Goal: Task Accomplishment & Management: Use online tool/utility

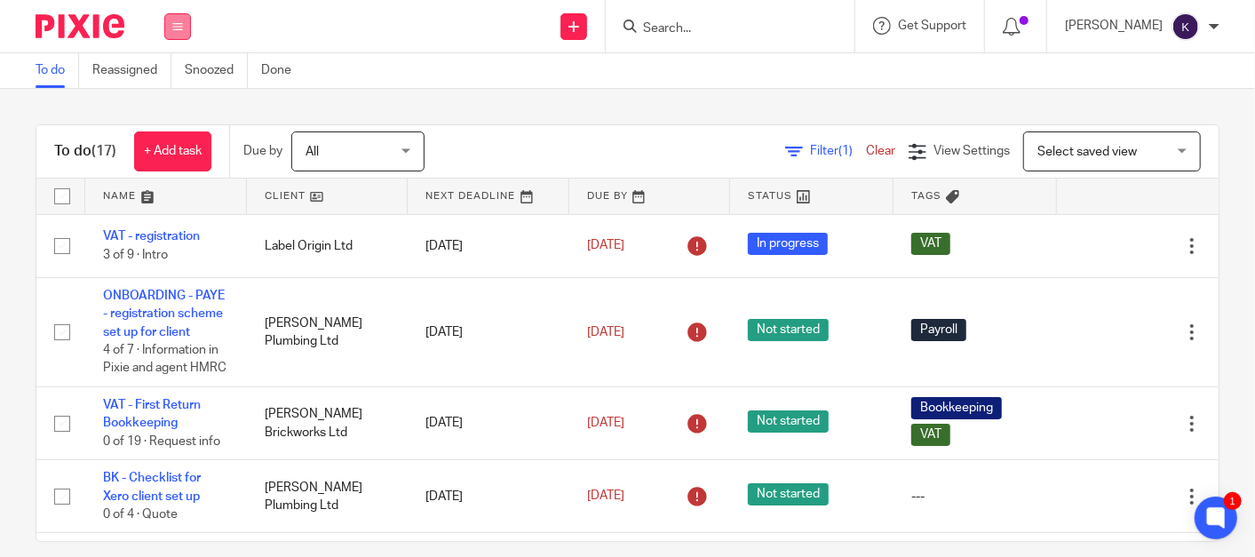
click at [175, 36] on button at bounding box center [177, 26] width 27 height 27
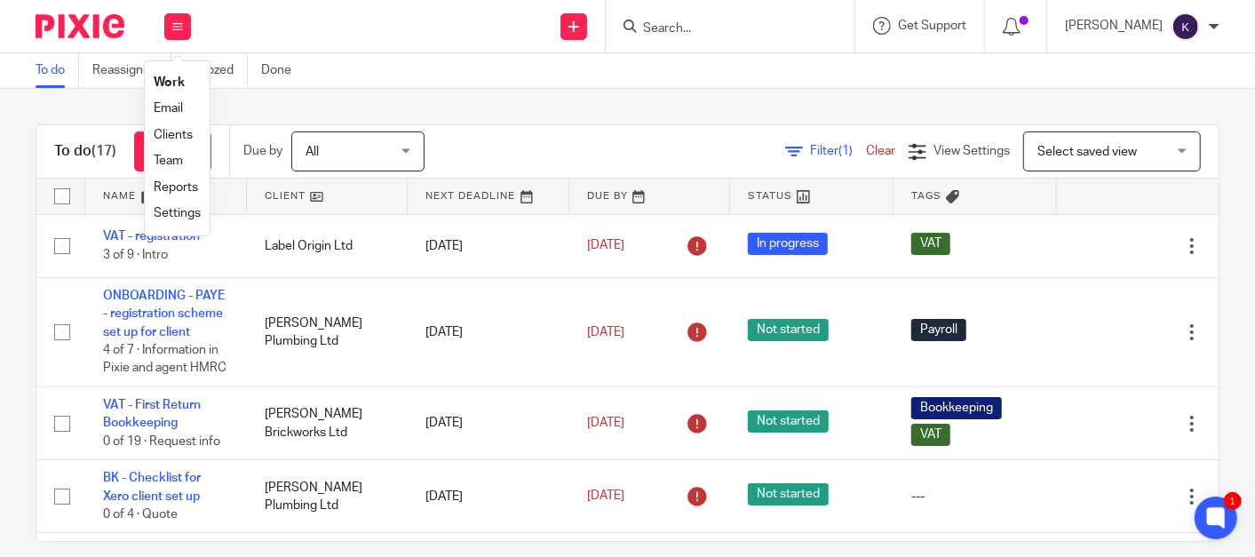
click at [199, 215] on link "Settings" at bounding box center [177, 213] width 47 height 12
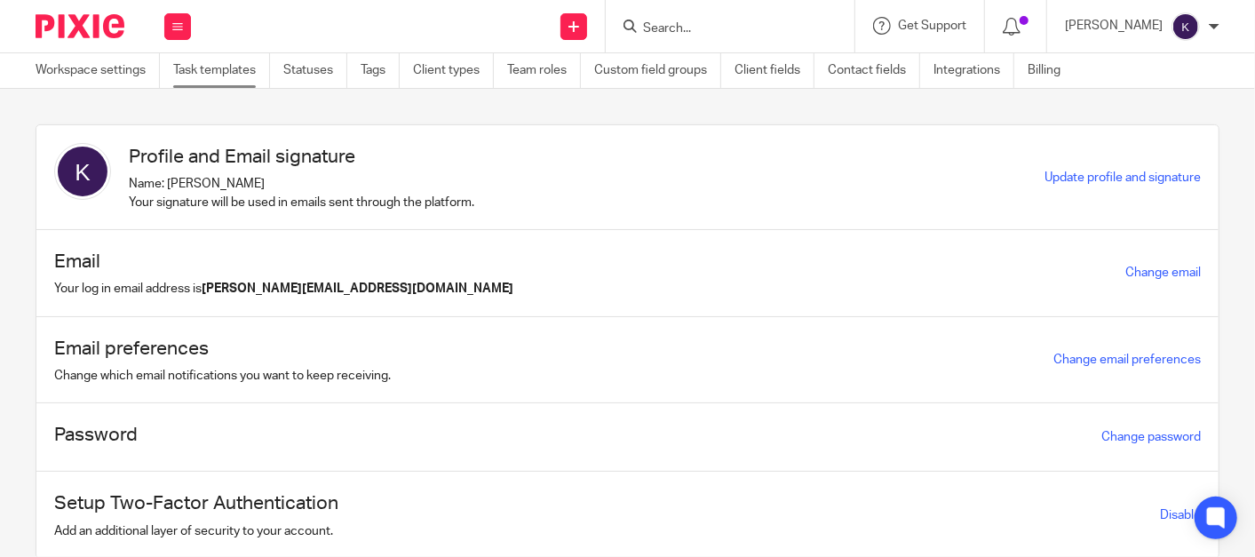
click at [241, 78] on link "Task templates" at bounding box center [221, 70] width 97 height 35
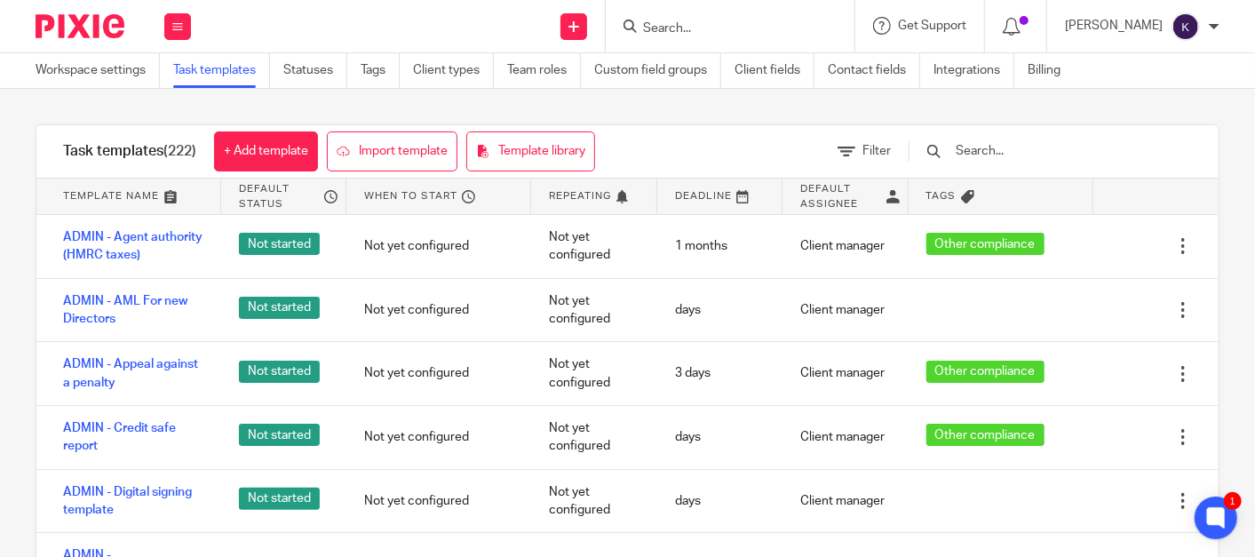
click at [1041, 152] on input "text" at bounding box center [1057, 151] width 207 height 20
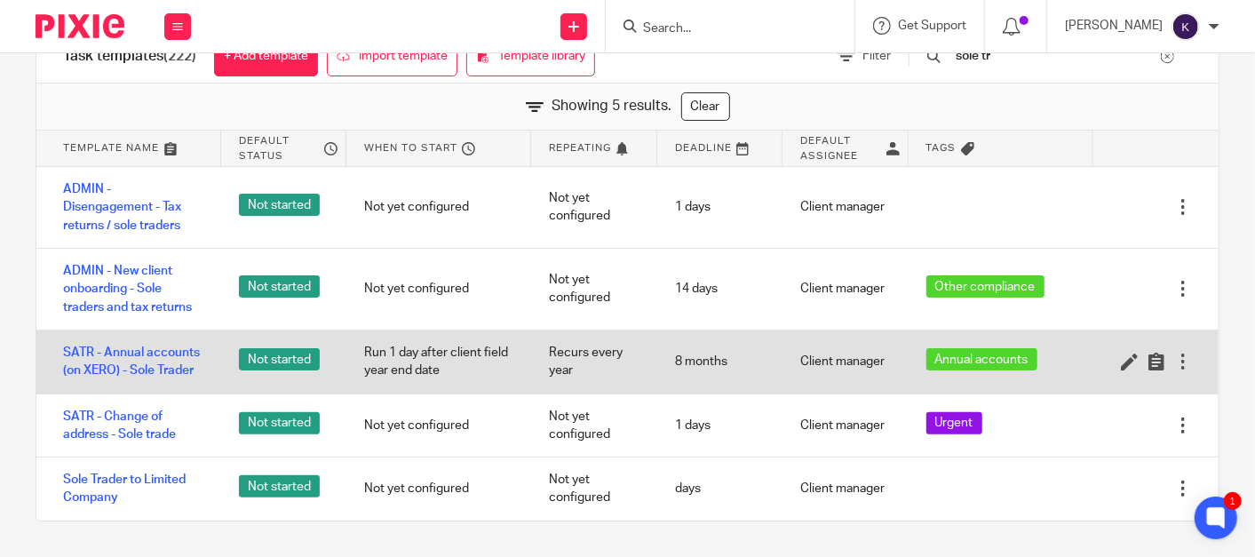
scroll to position [102, 0]
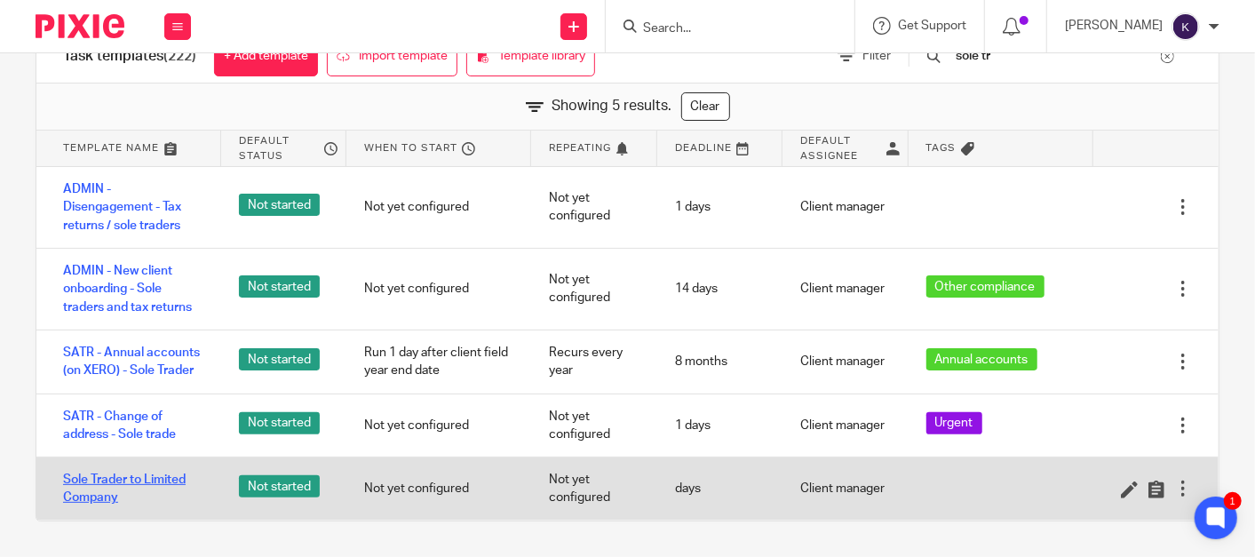
type input "sole tr"
click at [133, 486] on link "Sole Trader to Limited Company" at bounding box center [133, 489] width 140 height 36
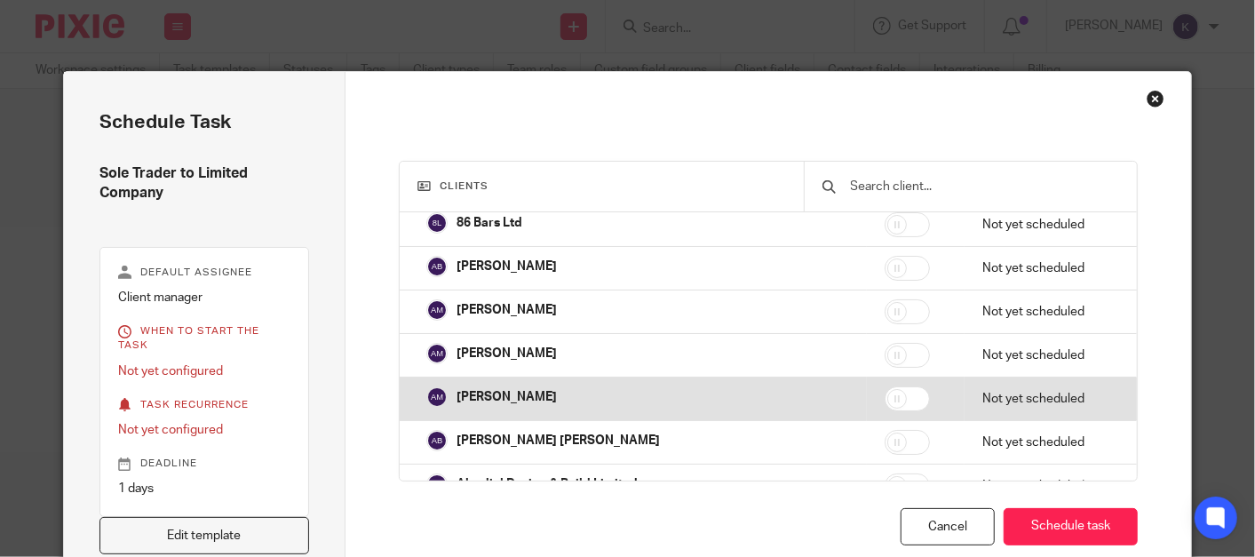
scroll to position [197, 0]
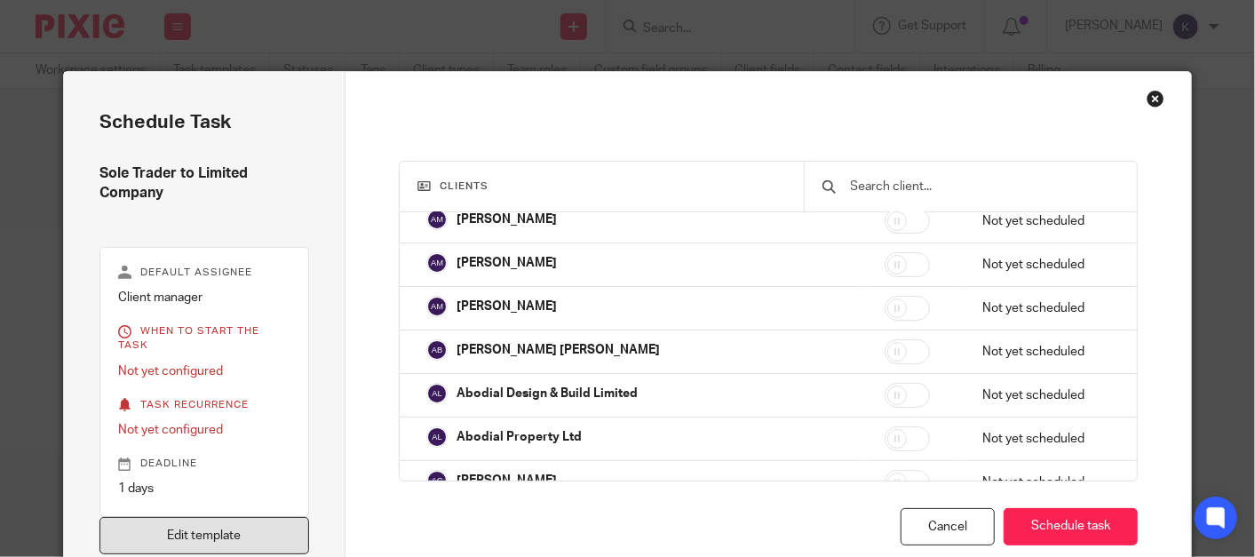
click at [200, 517] on link "Edit template" at bounding box center [204, 536] width 210 height 38
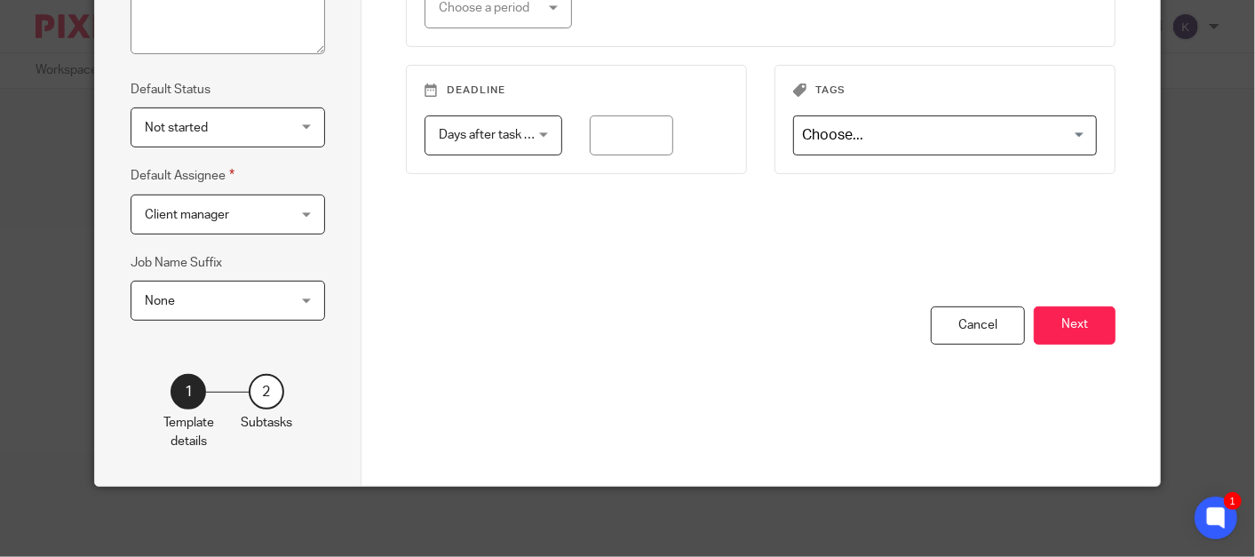
scroll to position [251, 0]
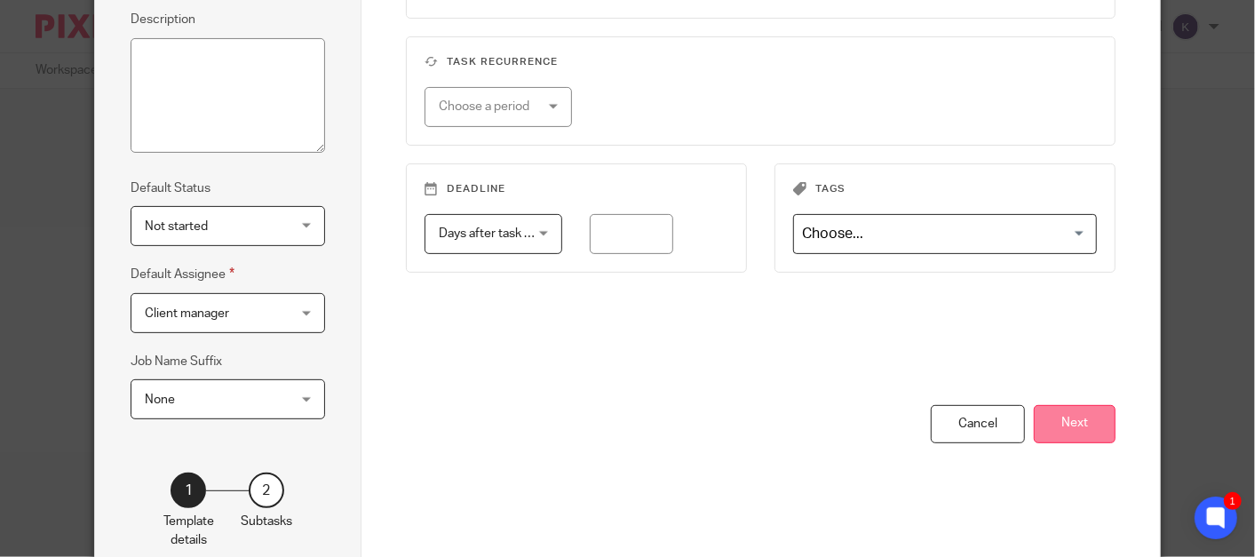
click at [1076, 413] on button "Next" at bounding box center [1074, 424] width 82 height 38
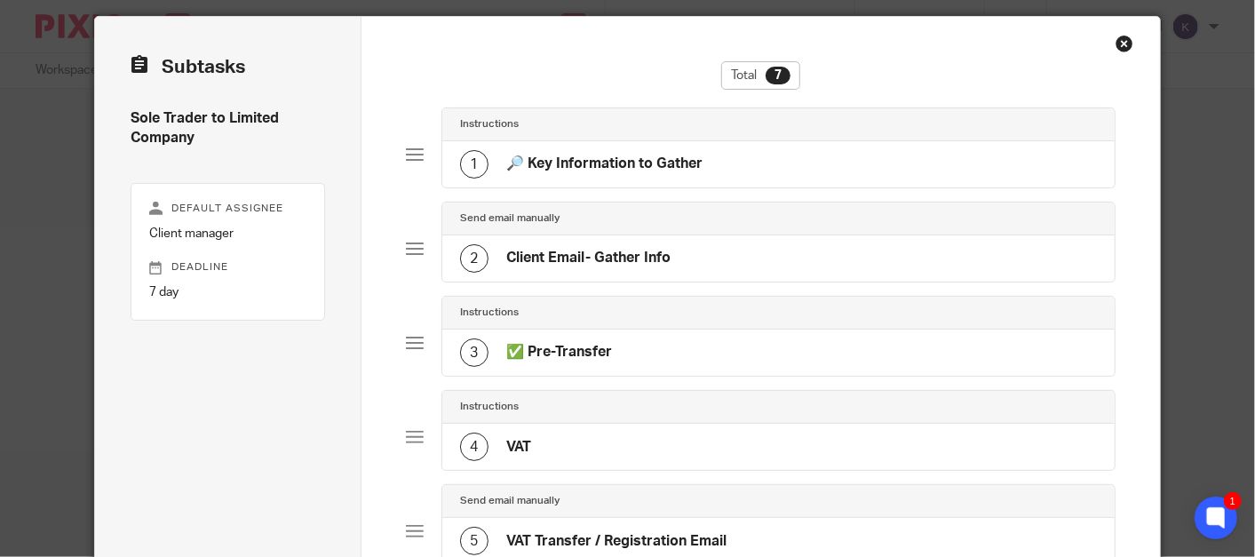
scroll to position [54, 0]
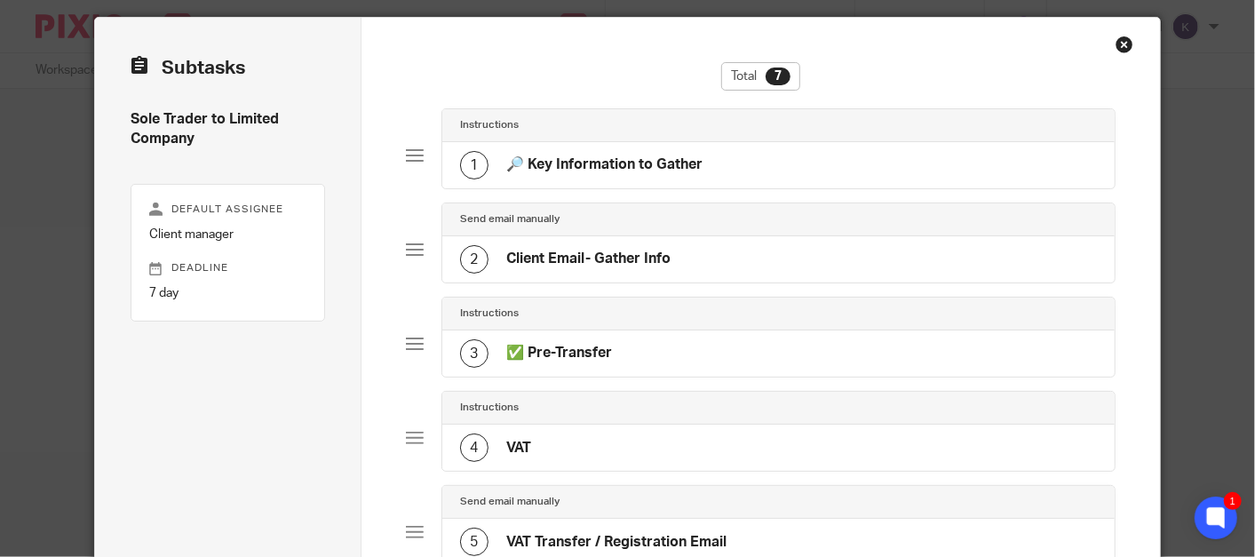
click at [574, 156] on h4 "🔎 Key Information to Gather" at bounding box center [604, 164] width 196 height 19
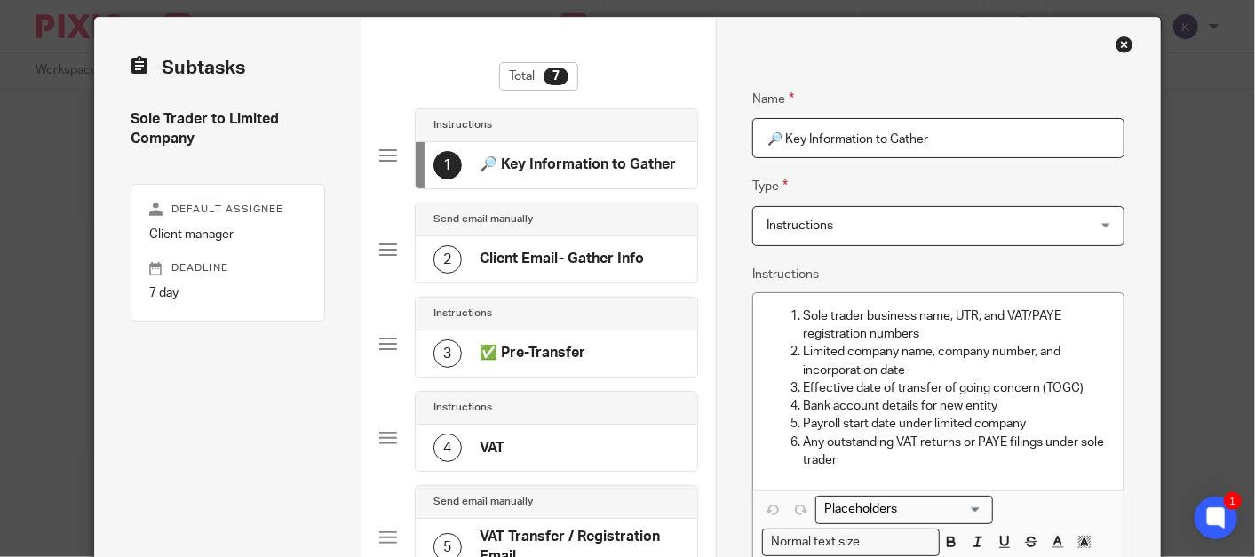
drag, startPoint x: 781, startPoint y: 140, endPoint x: 391, endPoint y: 26, distance: 407.1
click at [510, 55] on div "Subtasks Sole Trader to Limited Company Default assignee Client manager Deadlin…" at bounding box center [627, 477] width 1065 height 919
type input "Key Information to Gather"
click at [555, 251] on h4 "Client Email- Gather Info" at bounding box center [561, 258] width 164 height 19
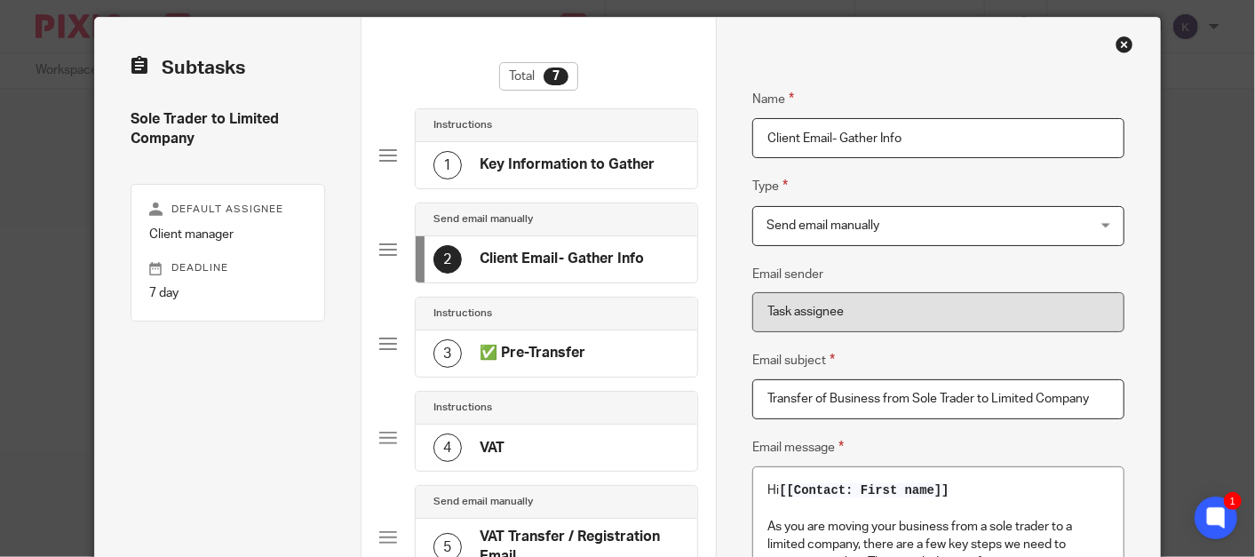
click at [531, 351] on h4 "✅ Pre-Transfer" at bounding box center [532, 353] width 106 height 19
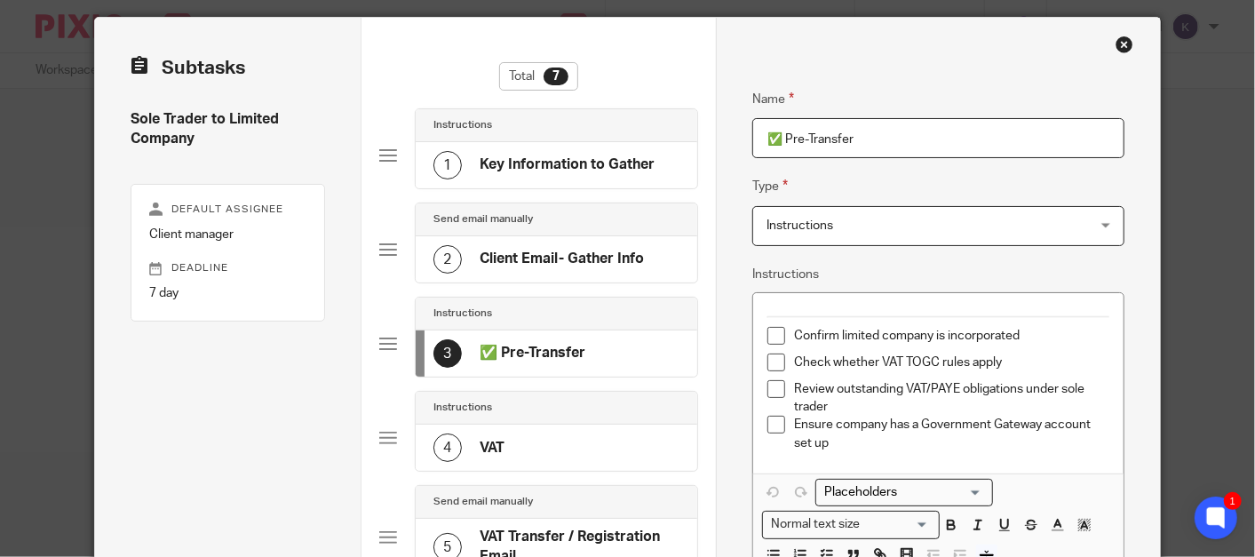
drag, startPoint x: 779, startPoint y: 141, endPoint x: 439, endPoint y: 65, distance: 348.5
click at [499, 84] on div "Subtasks Sole Trader to Limited Company Default assignee Client manager Deadlin…" at bounding box center [627, 477] width 1065 height 919
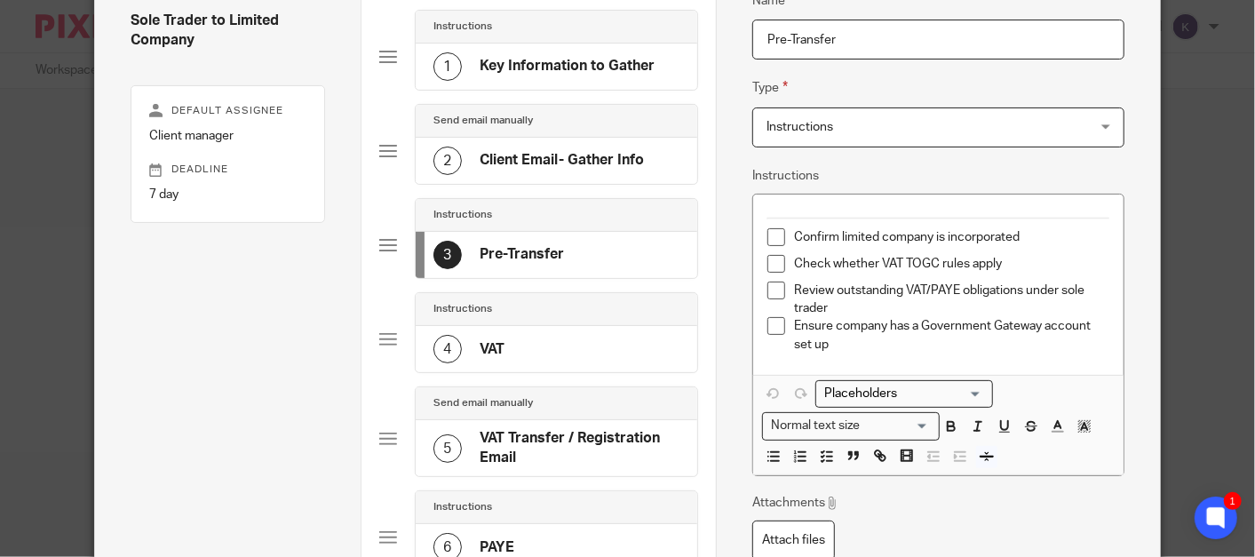
type input "Pre-Transfer"
click at [530, 353] on div "4 VAT" at bounding box center [557, 349] width 282 height 46
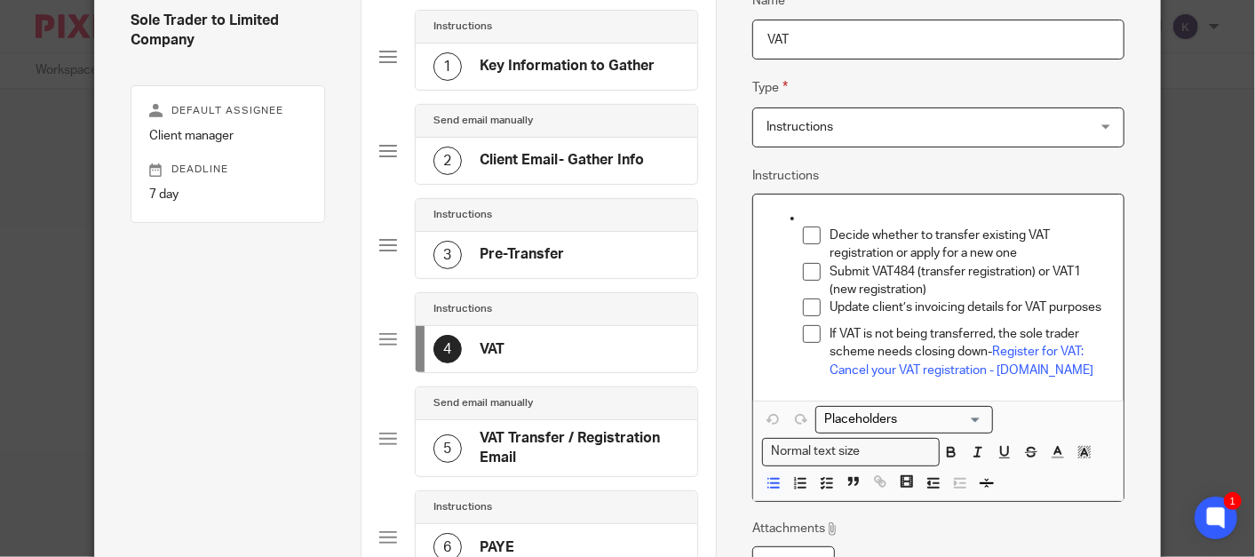
click at [809, 210] on p at bounding box center [956, 218] width 306 height 18
drag, startPoint x: 794, startPoint y: 218, endPoint x: 757, endPoint y: 213, distance: 36.7
click at [757, 213] on div "Decide whether to transfer existing VAT registration or apply for a new one Sub…" at bounding box center [938, 297] width 370 height 206
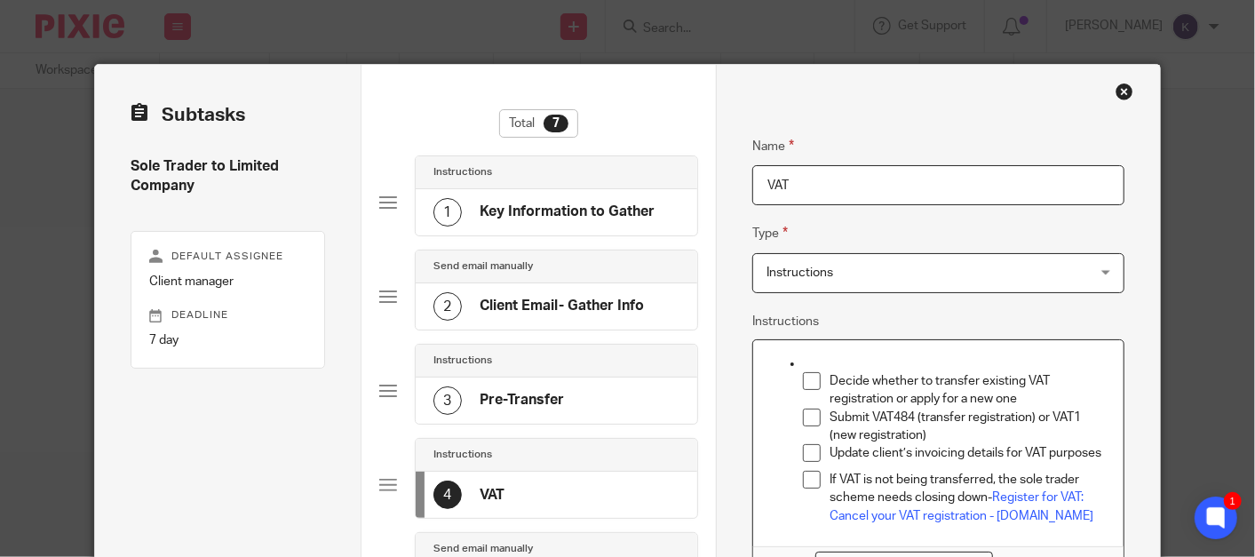
scroll to position [0, 0]
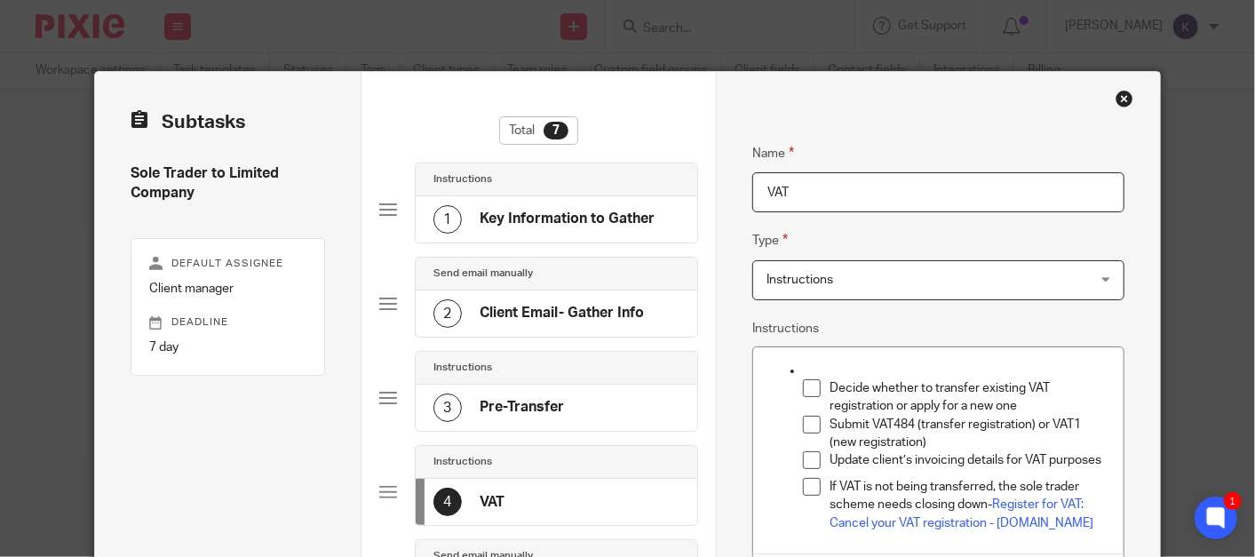
click at [586, 305] on h4 "Client Email- Gather Info" at bounding box center [561, 313] width 164 height 19
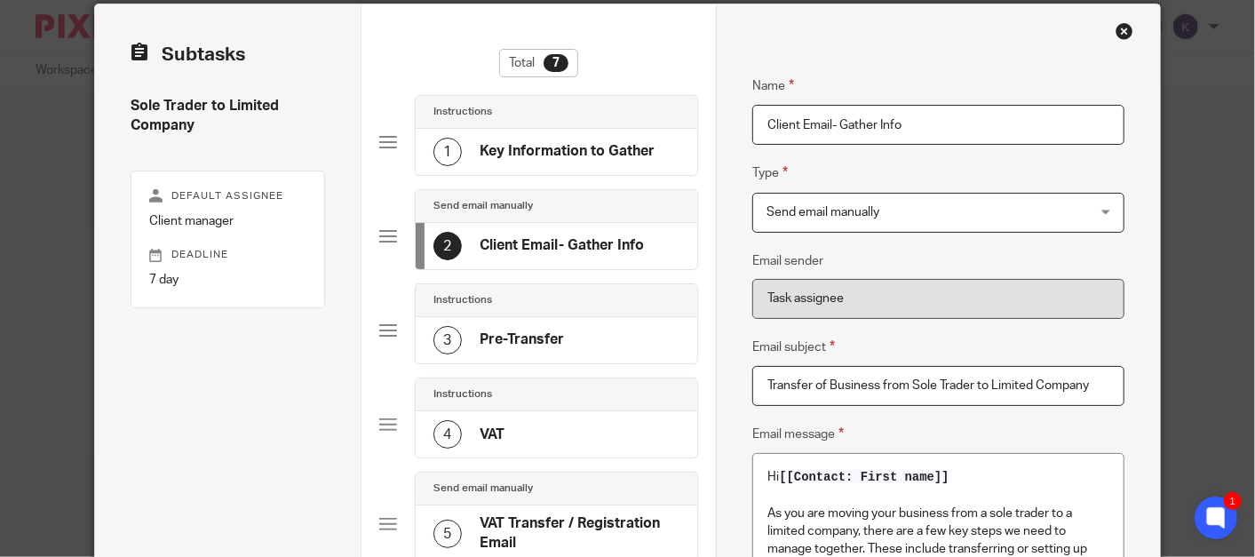
scroll to position [99, 0]
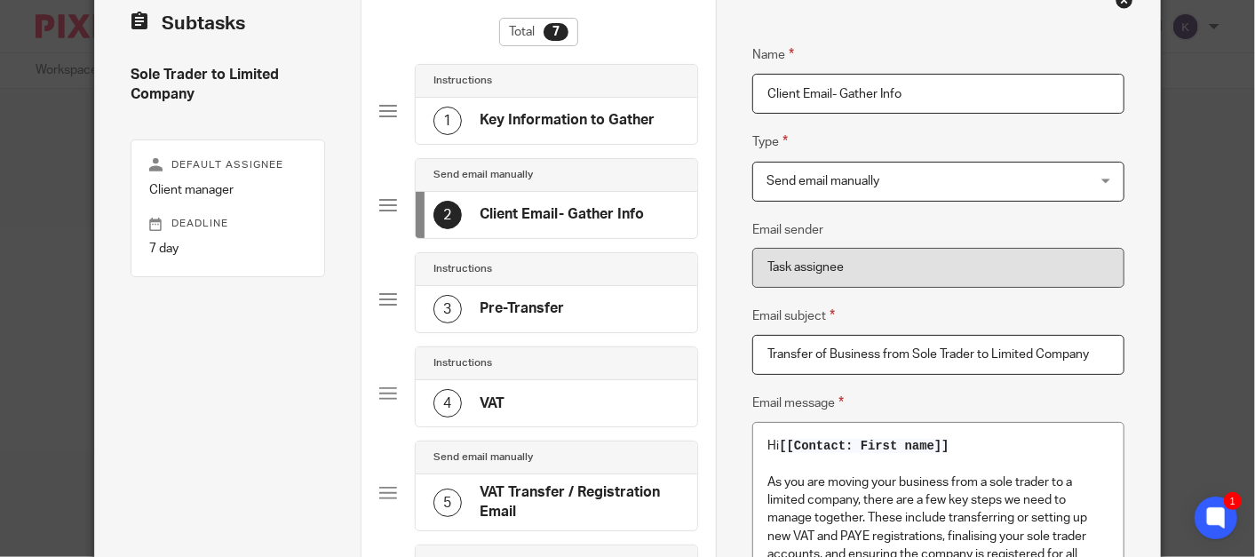
click at [546, 373] on div "Instructions" at bounding box center [557, 363] width 282 height 33
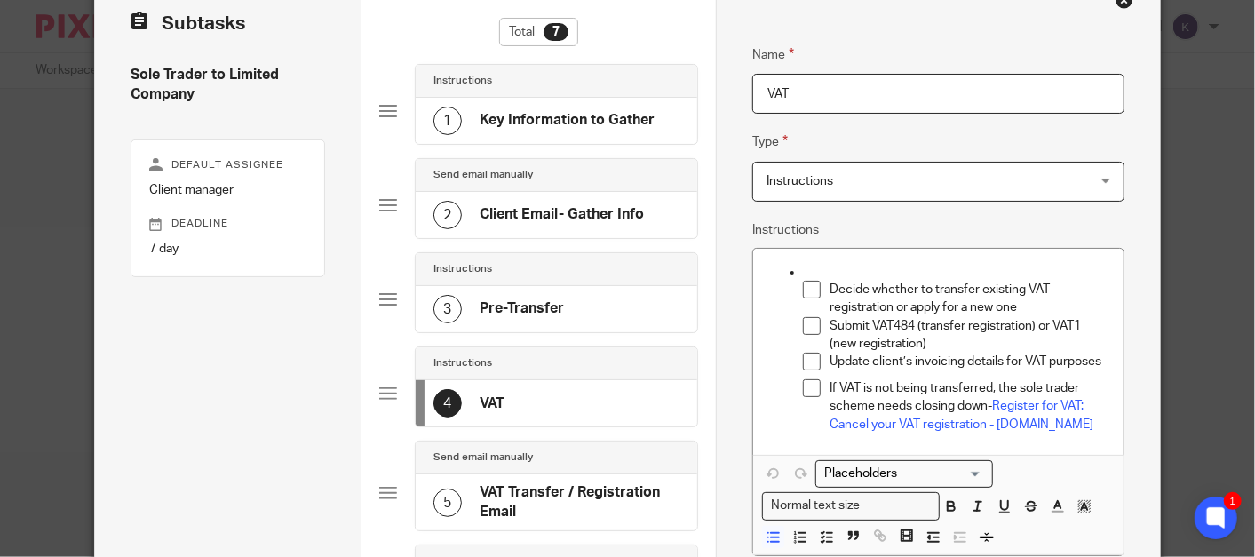
scroll to position [296, 0]
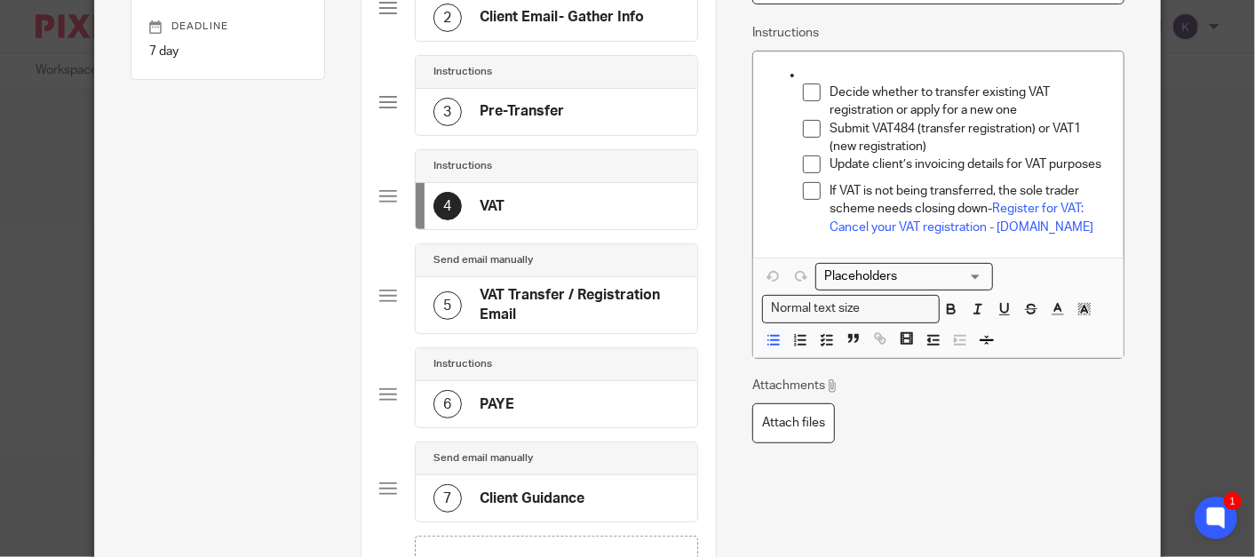
click at [1063, 233] on p "If VAT is not being transferred, the sole trader scheme needs closing down- Reg…" at bounding box center [969, 209] width 280 height 54
click at [1065, 233] on p "If VAT is not being transferred, the sole trader scheme needs closing down- Reg…" at bounding box center [969, 209] width 280 height 54
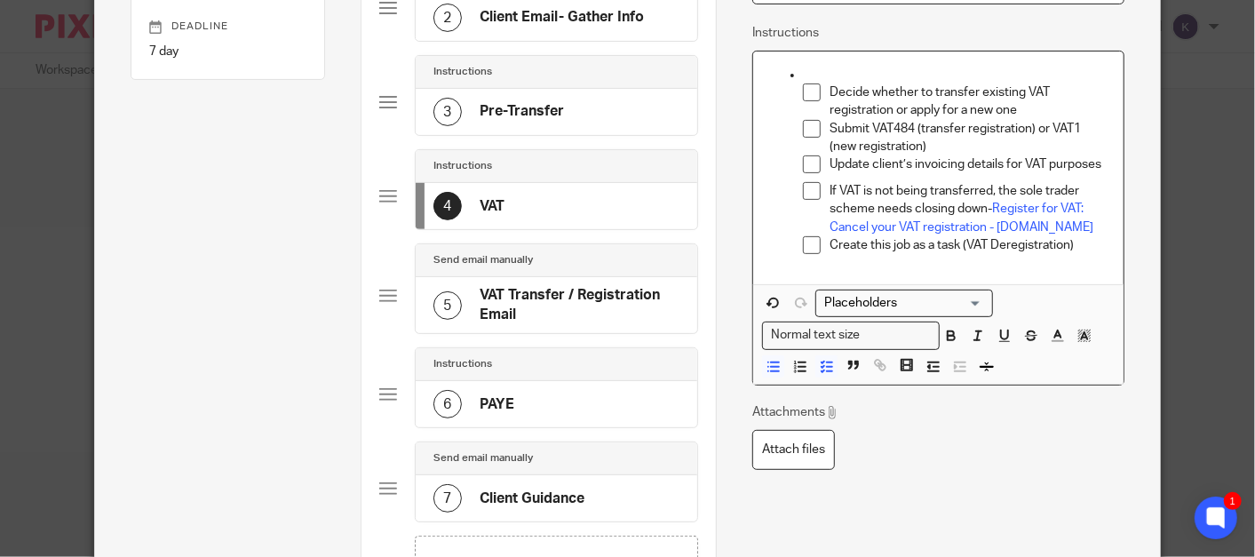
click at [954, 236] on p "Create this job as a task (VAT Deregistration)" at bounding box center [969, 245] width 280 height 18
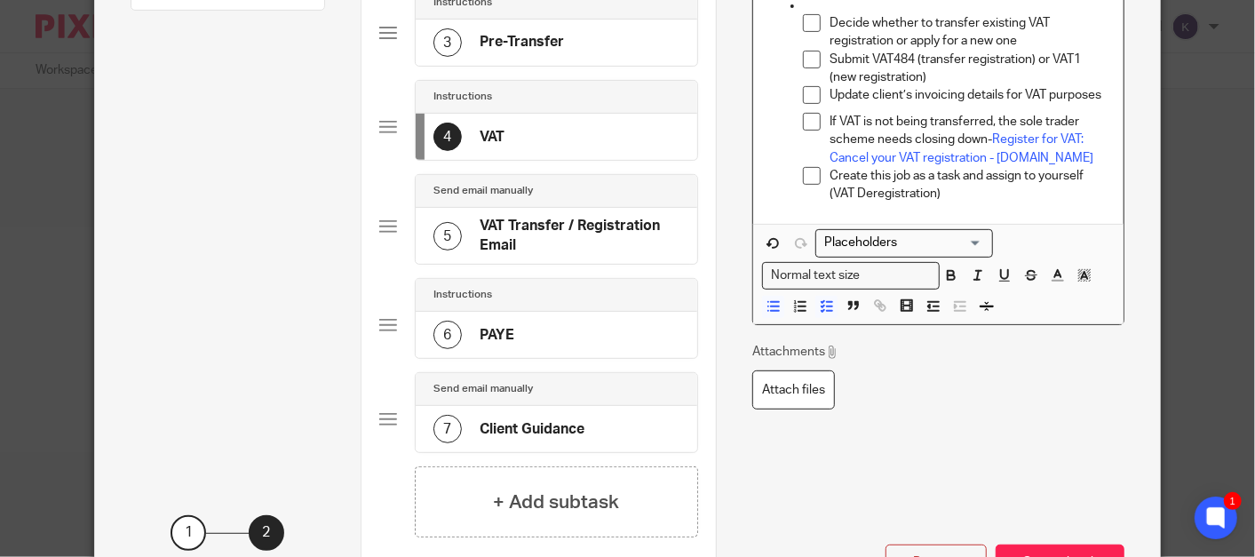
scroll to position [394, 0]
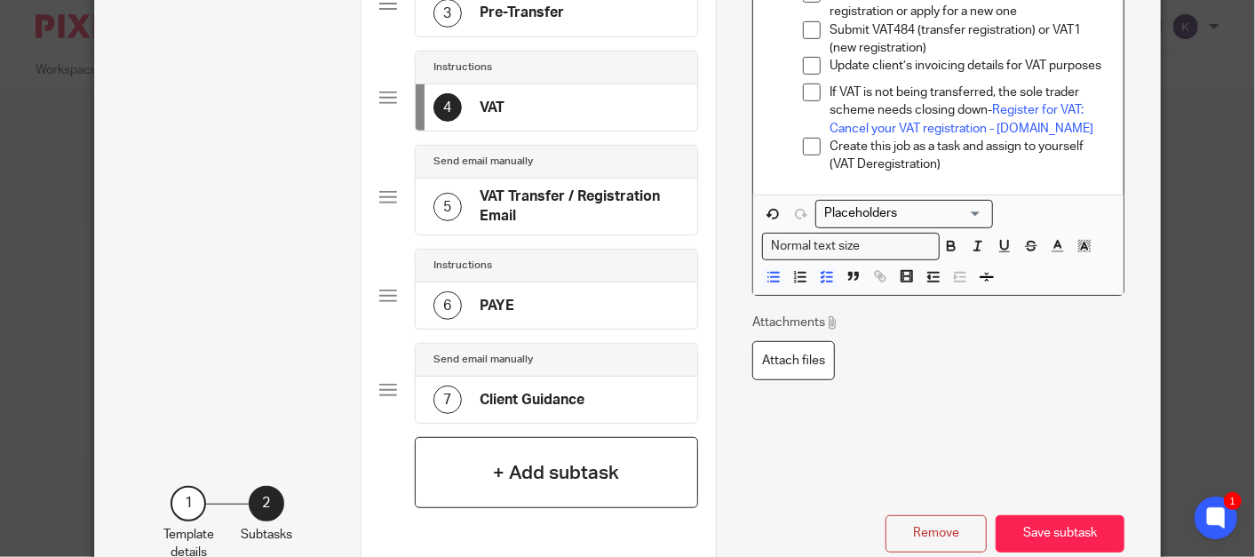
click at [505, 459] on h4 "+ Add subtask" at bounding box center [557, 473] width 126 height 28
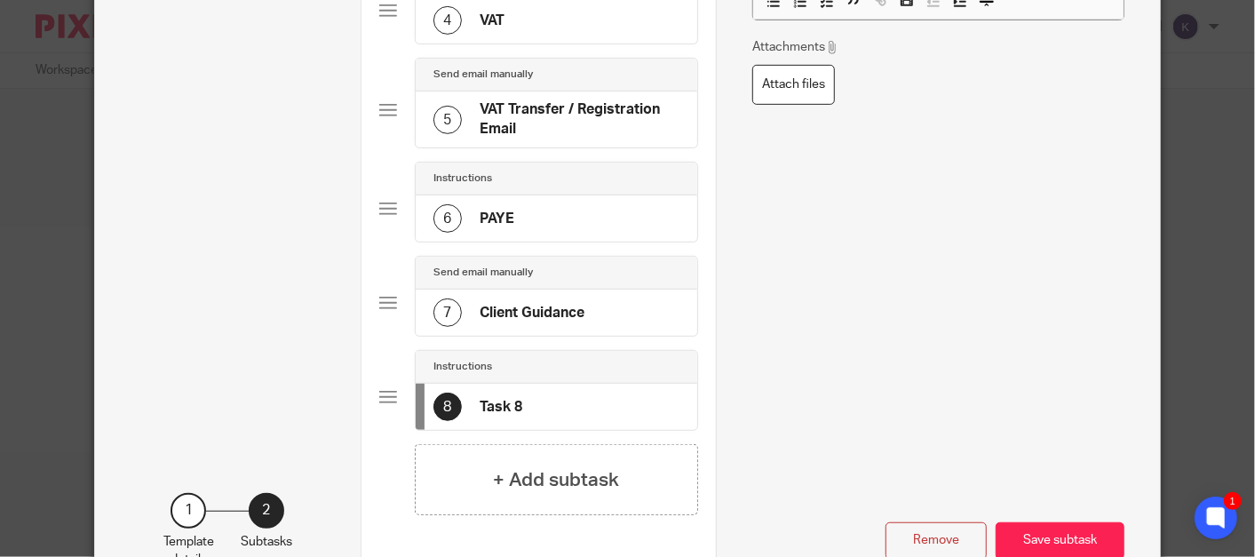
scroll to position [493, 0]
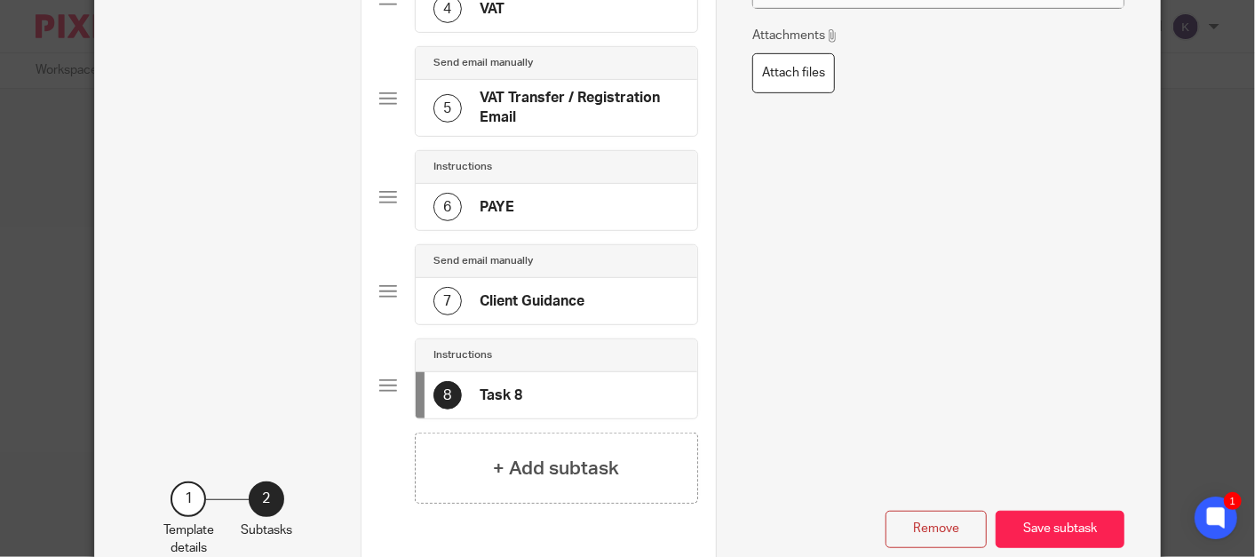
drag, startPoint x: 529, startPoint y: 391, endPoint x: 480, endPoint y: 387, distance: 49.0
click at [480, 387] on div "8 Task 8" at bounding box center [557, 395] width 282 height 46
click at [383, 388] on div "Instructions 8 Task 8" at bounding box center [539, 385] width 320 height 94
click at [380, 376] on div at bounding box center [388, 385] width 18 height 18
click at [368, 376] on div "Total 8 Instructions 1 Key Information to Gather Send email manually 2 Client E…" at bounding box center [538, 85] width 355 height 1013
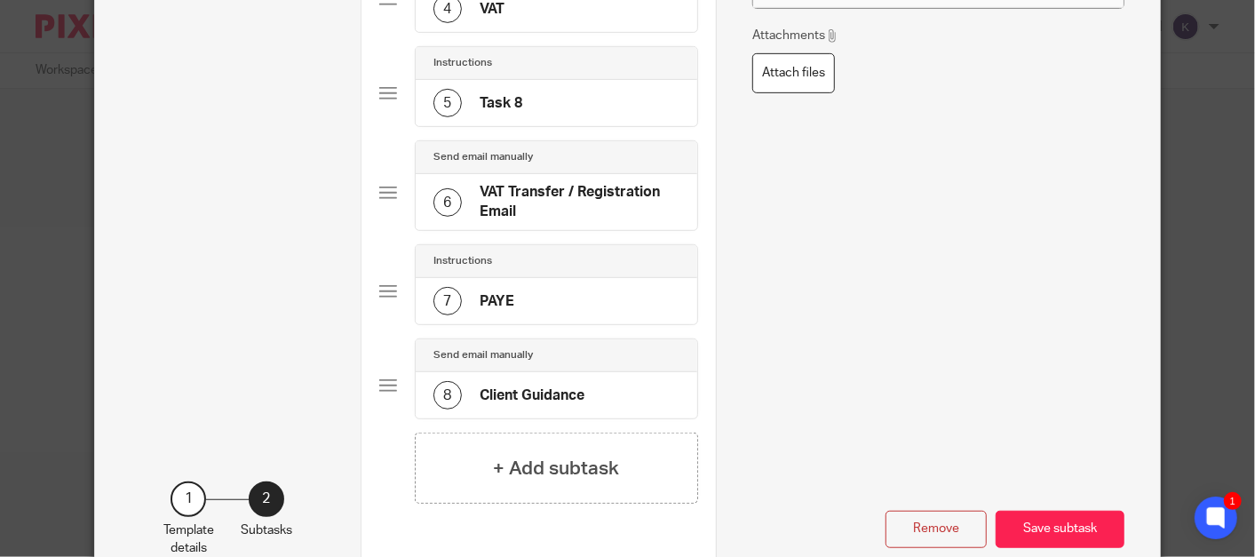
click at [549, 111] on div "5 Task 8" at bounding box center [557, 103] width 282 height 46
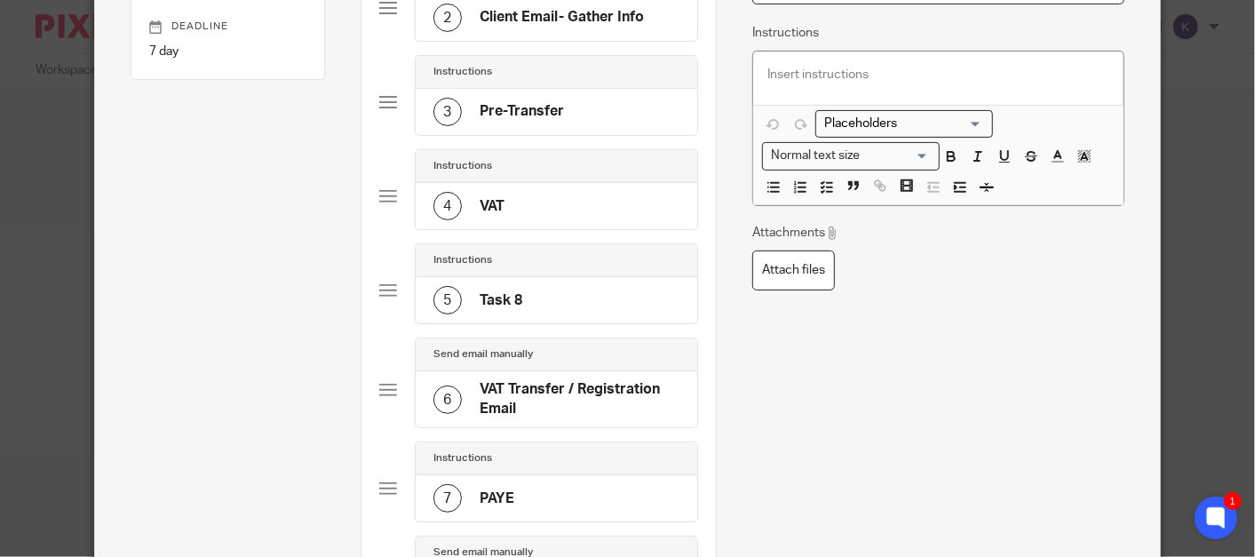
click at [487, 291] on h4 "Task 8" at bounding box center [500, 300] width 43 height 19
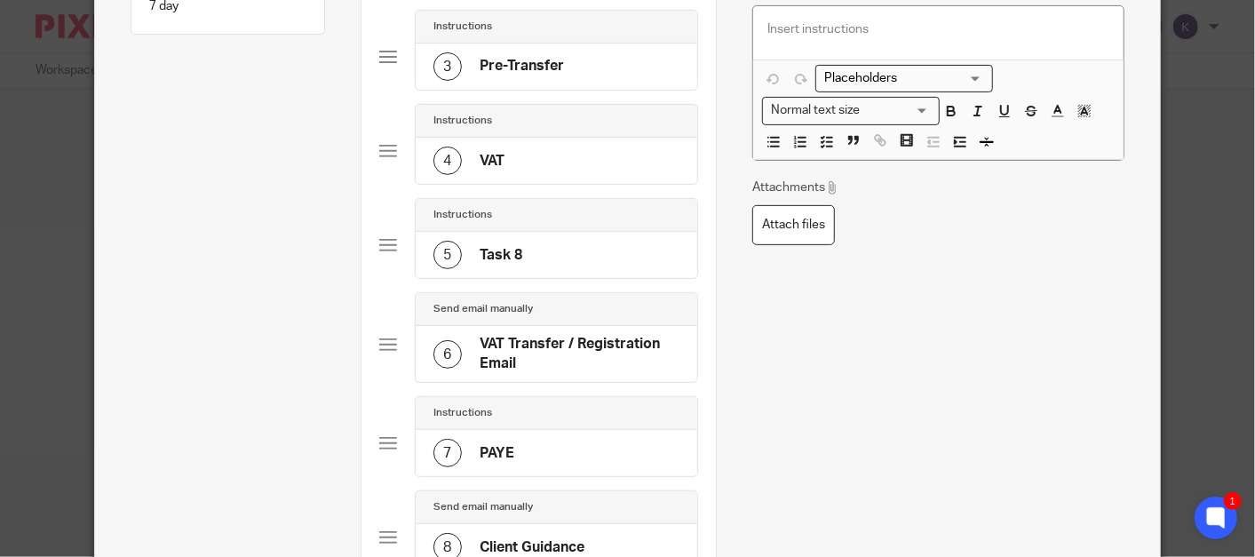
scroll to position [394, 0]
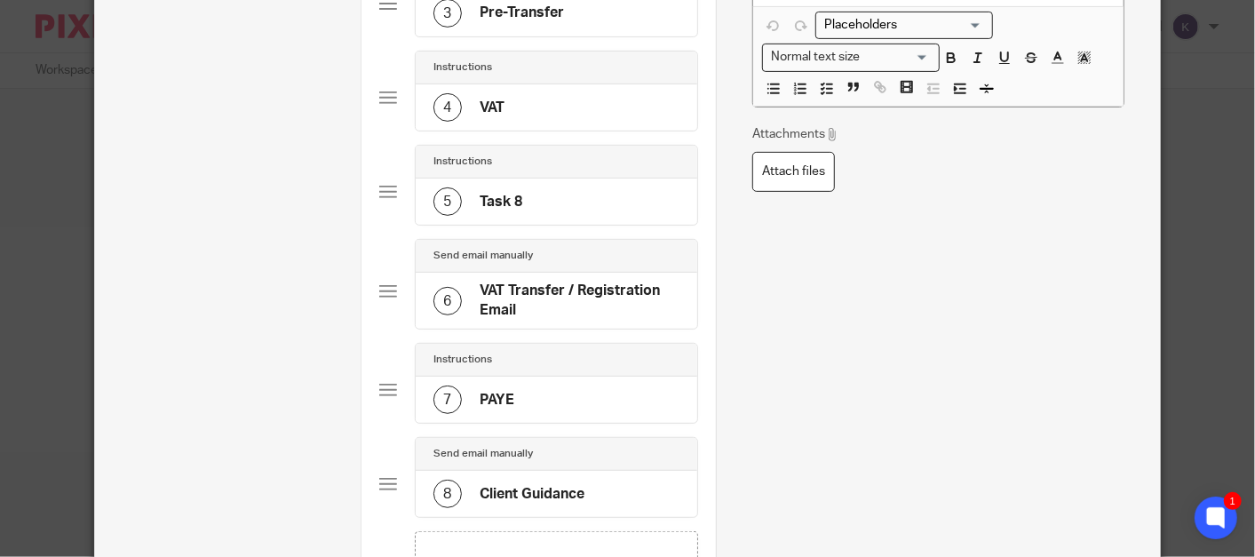
drag, startPoint x: 511, startPoint y: 199, endPoint x: 484, endPoint y: 175, distance: 36.5
click at [488, 182] on div "5 Task 8" at bounding box center [557, 201] width 282 height 46
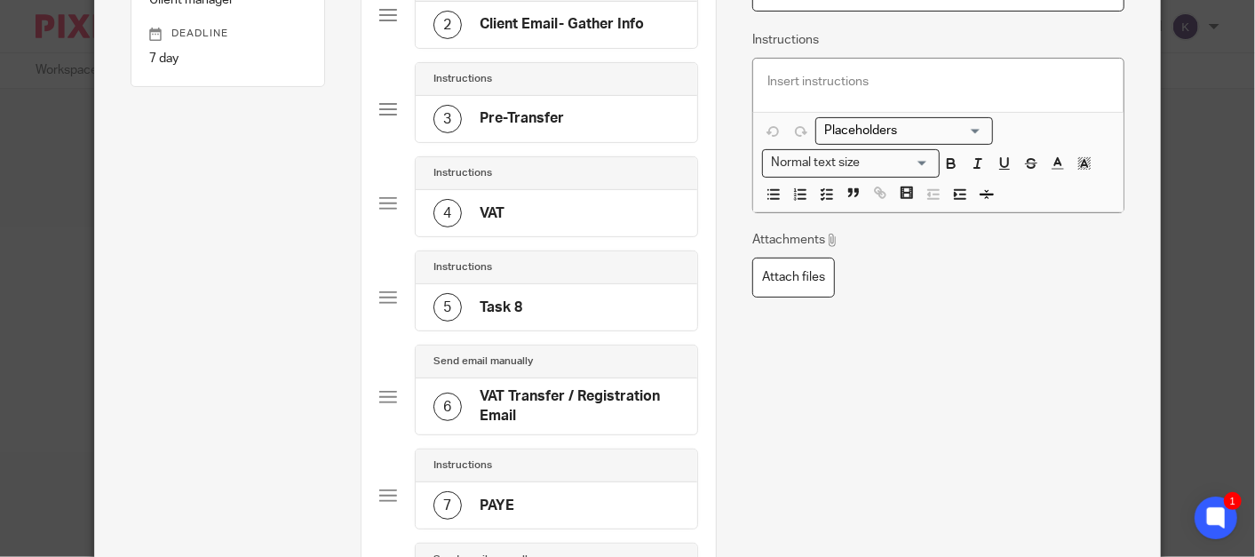
scroll to position [296, 0]
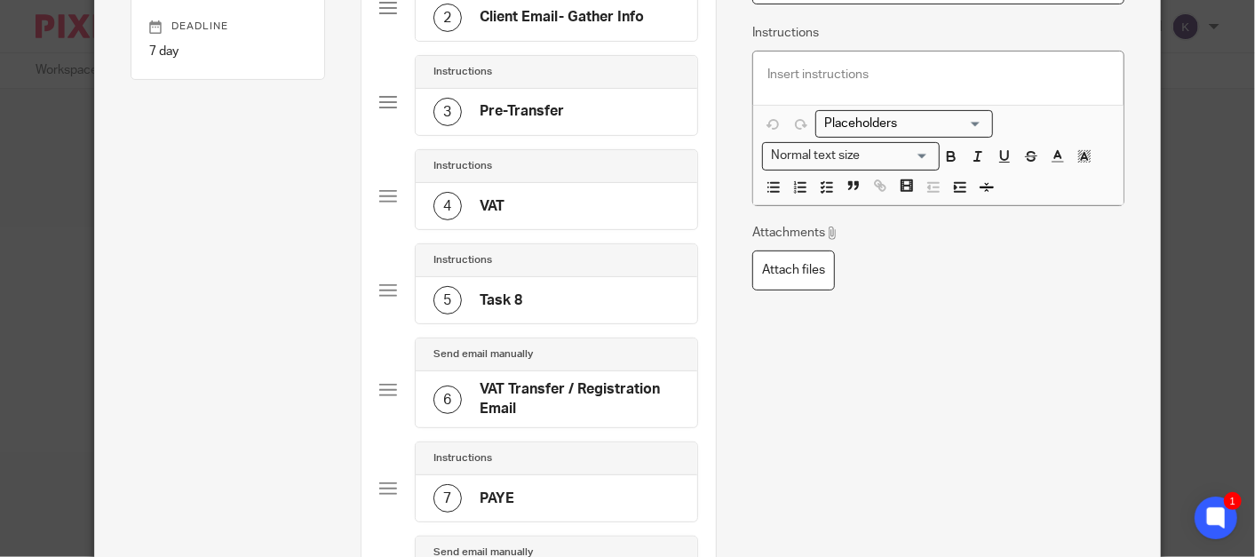
click at [391, 287] on div "Instructions 5 Task 8" at bounding box center [539, 290] width 320 height 94
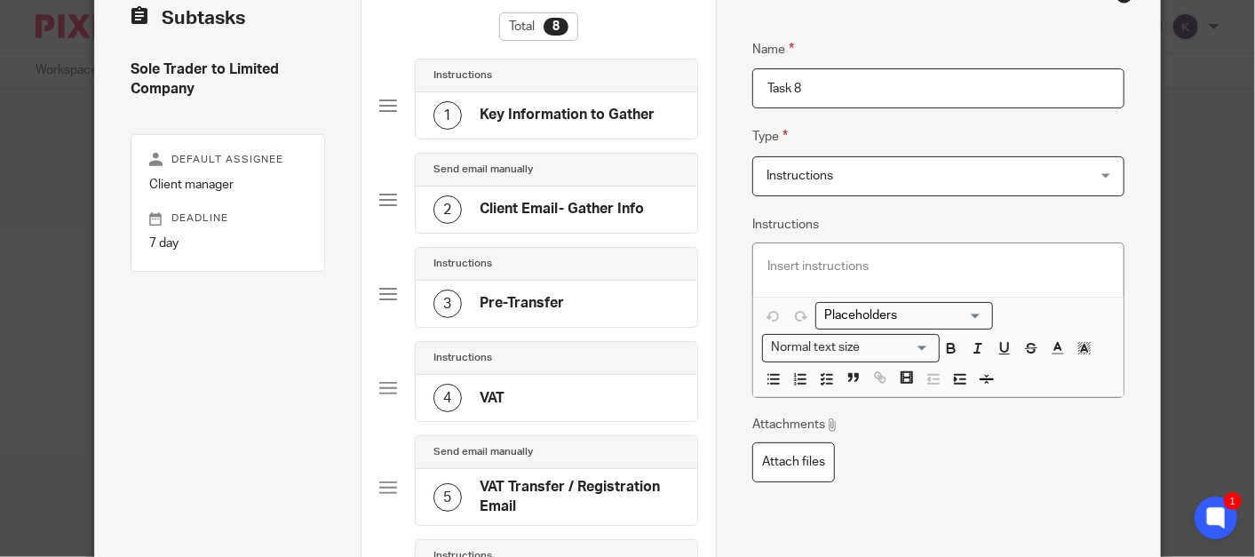
scroll to position [99, 0]
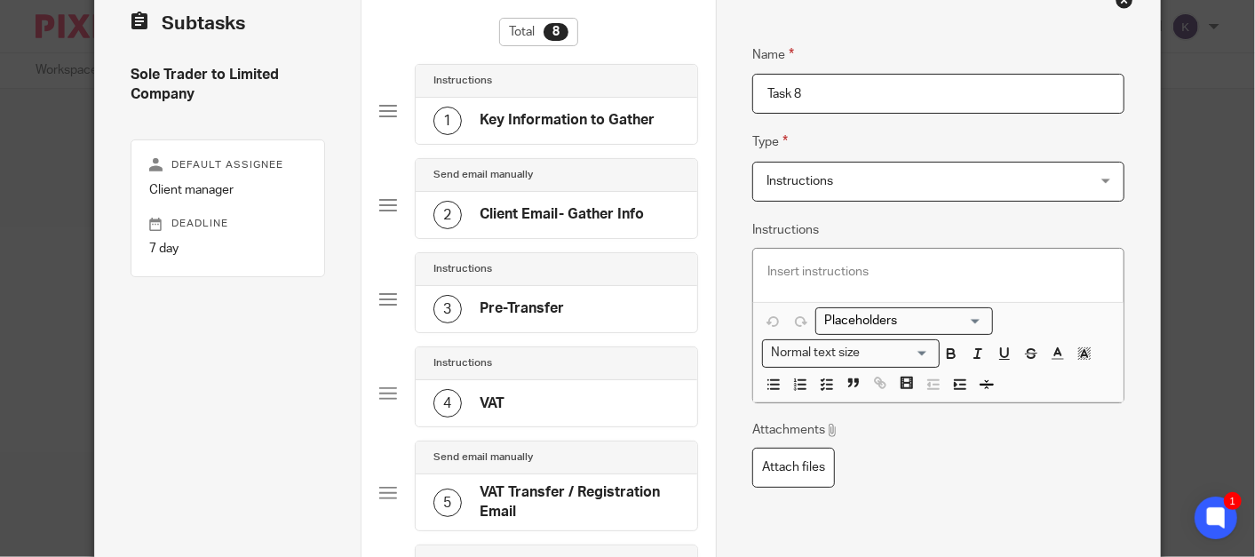
drag, startPoint x: 847, startPoint y: 93, endPoint x: 430, endPoint y: 33, distance: 421.6
click at [430, 33] on div "Subtasks Sole Trader to Limited Company Default assignee Client manager Deadlin…" at bounding box center [627, 479] width 1065 height 1013
type input "VAT Registration"
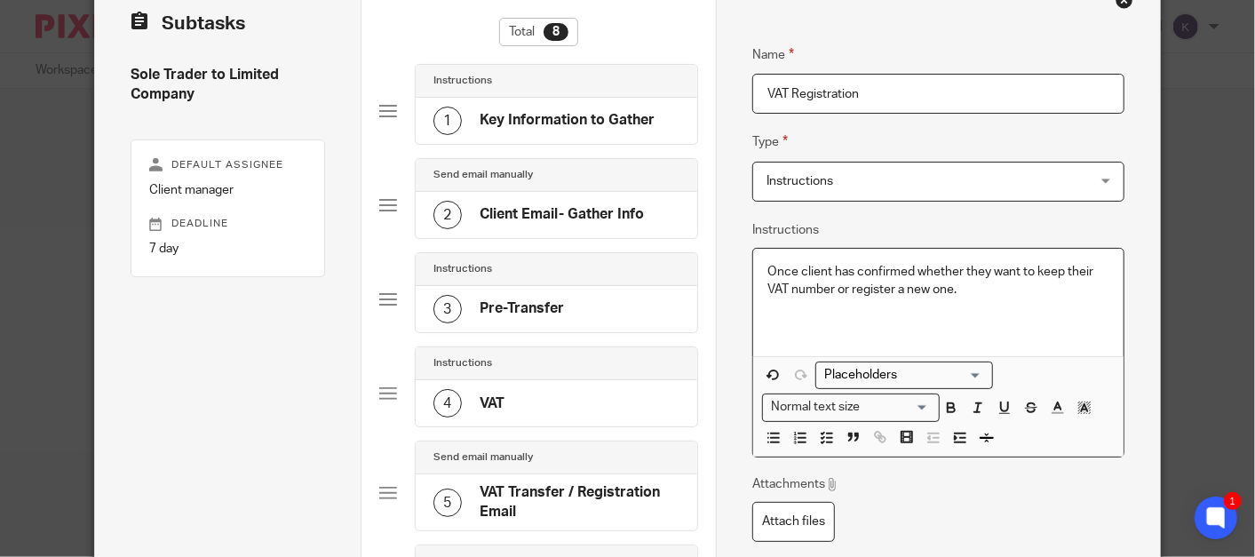
click at [939, 330] on p at bounding box center [938, 326] width 342 height 18
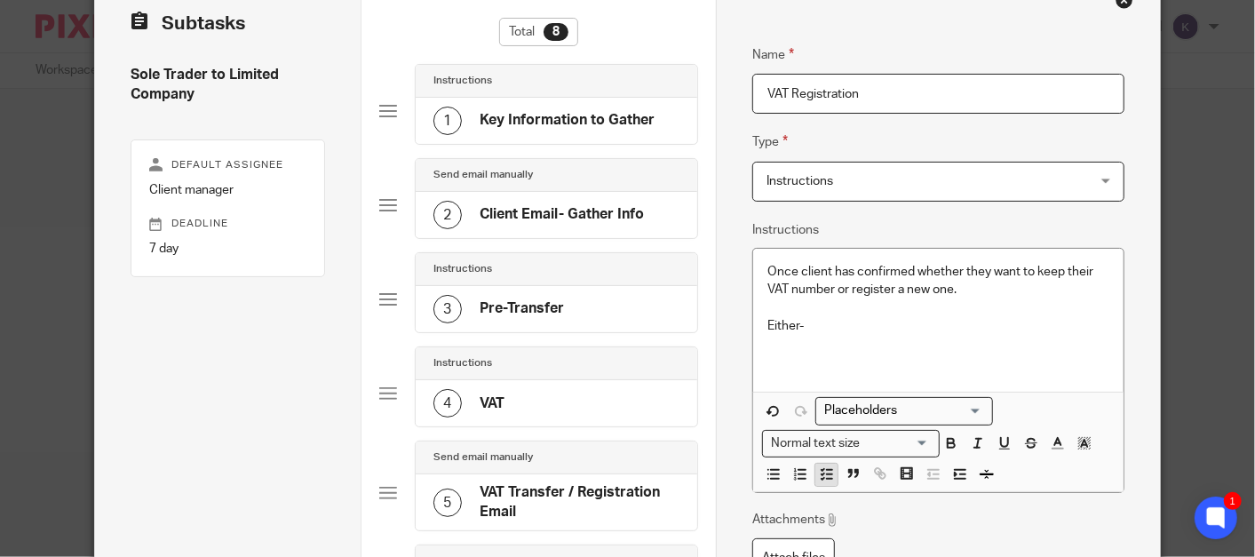
click at [819, 471] on icon "button" at bounding box center [827, 474] width 16 height 16
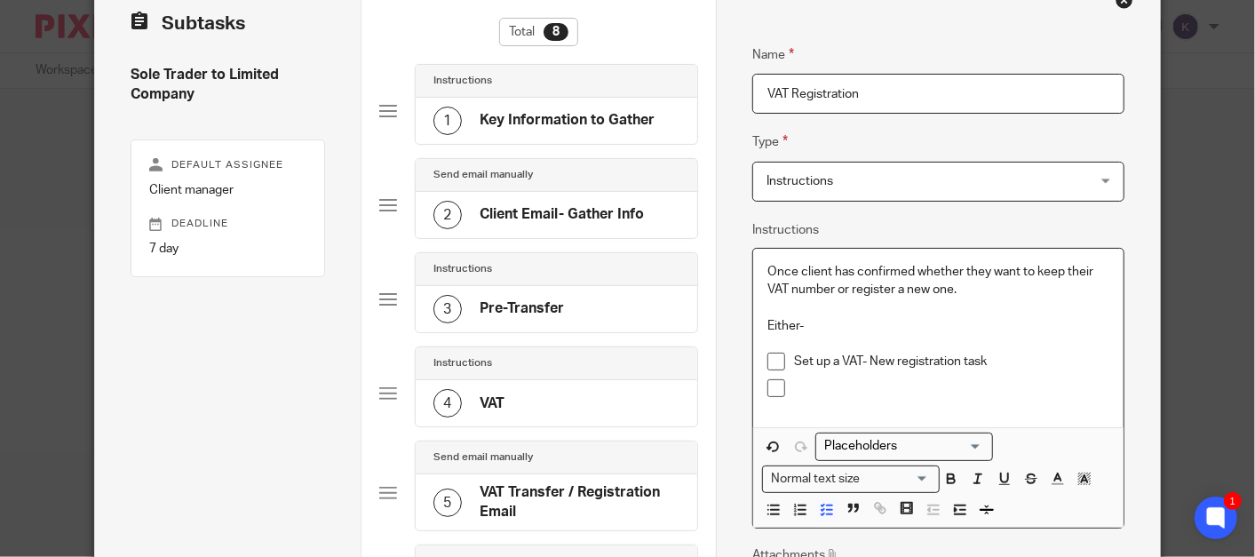
click at [808, 389] on p at bounding box center [951, 388] width 315 height 18
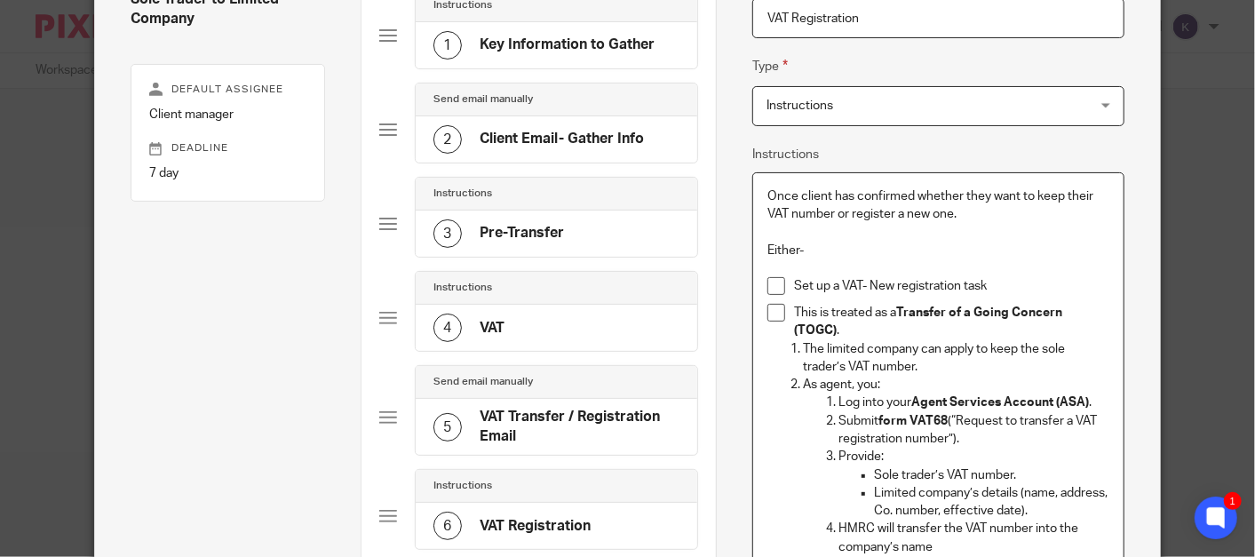
click at [794, 317] on p "This is treated as a Transfer of a Going Concern (TOGC) ." at bounding box center [951, 322] width 315 height 36
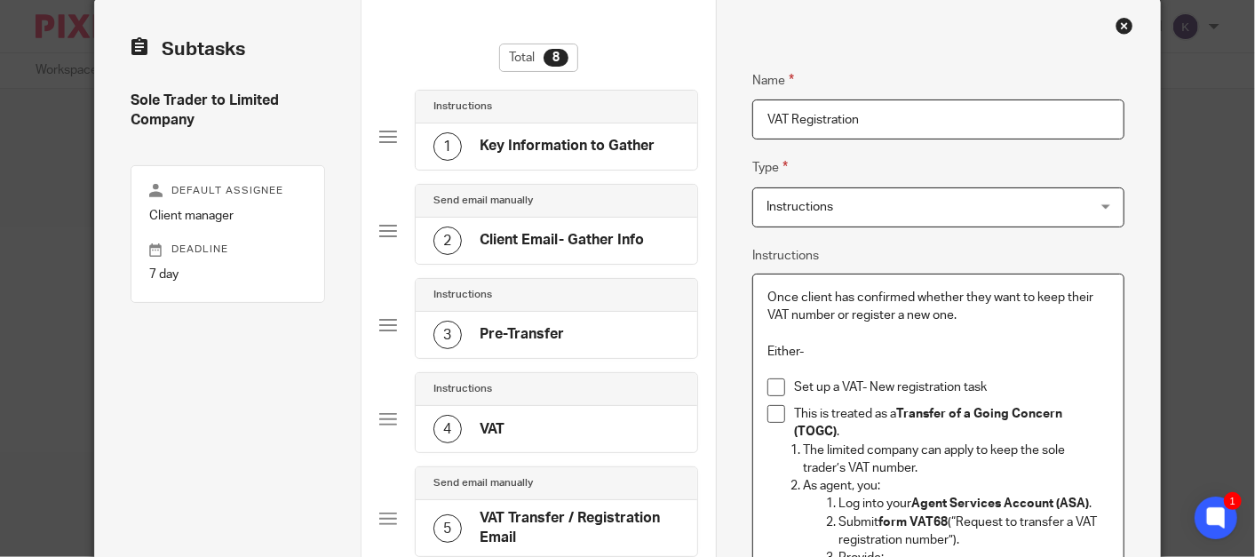
scroll to position [99, 0]
